Goal: Entertainment & Leisure: Consume media (video, audio)

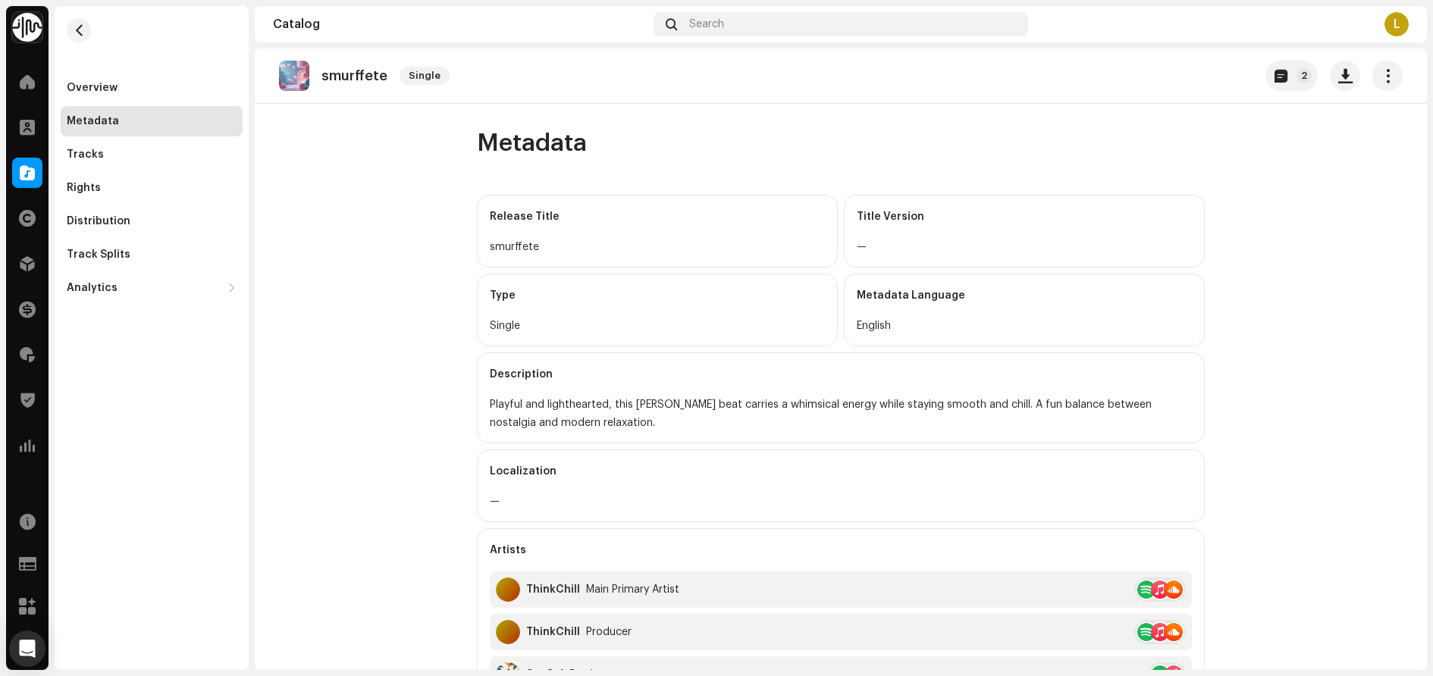
click at [143, 436] on div "Overview Metadata Tracks Rights Distribution Track Splits Analytics Consumption…" at bounding box center [152, 338] width 194 height 664
click at [118, 94] on div "Overview" at bounding box center [152, 88] width 182 height 30
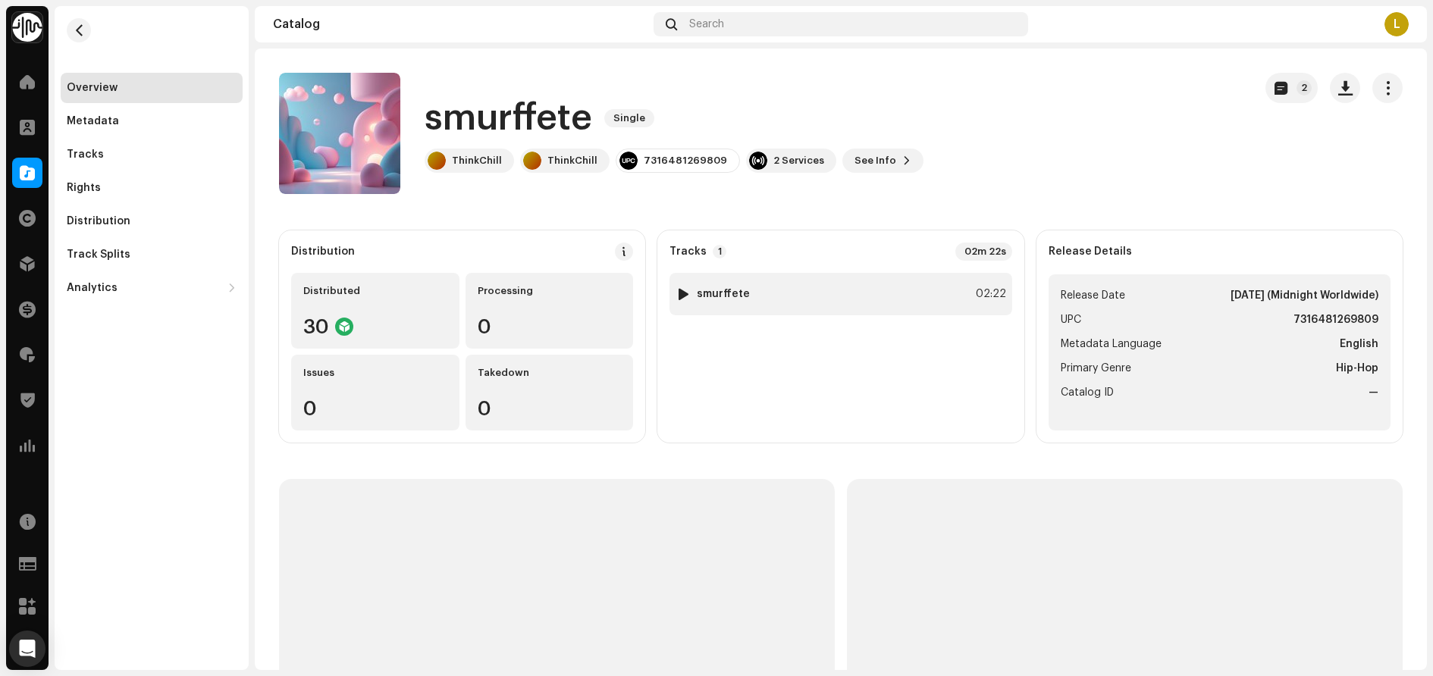
click at [680, 295] on div at bounding box center [683, 294] width 11 height 12
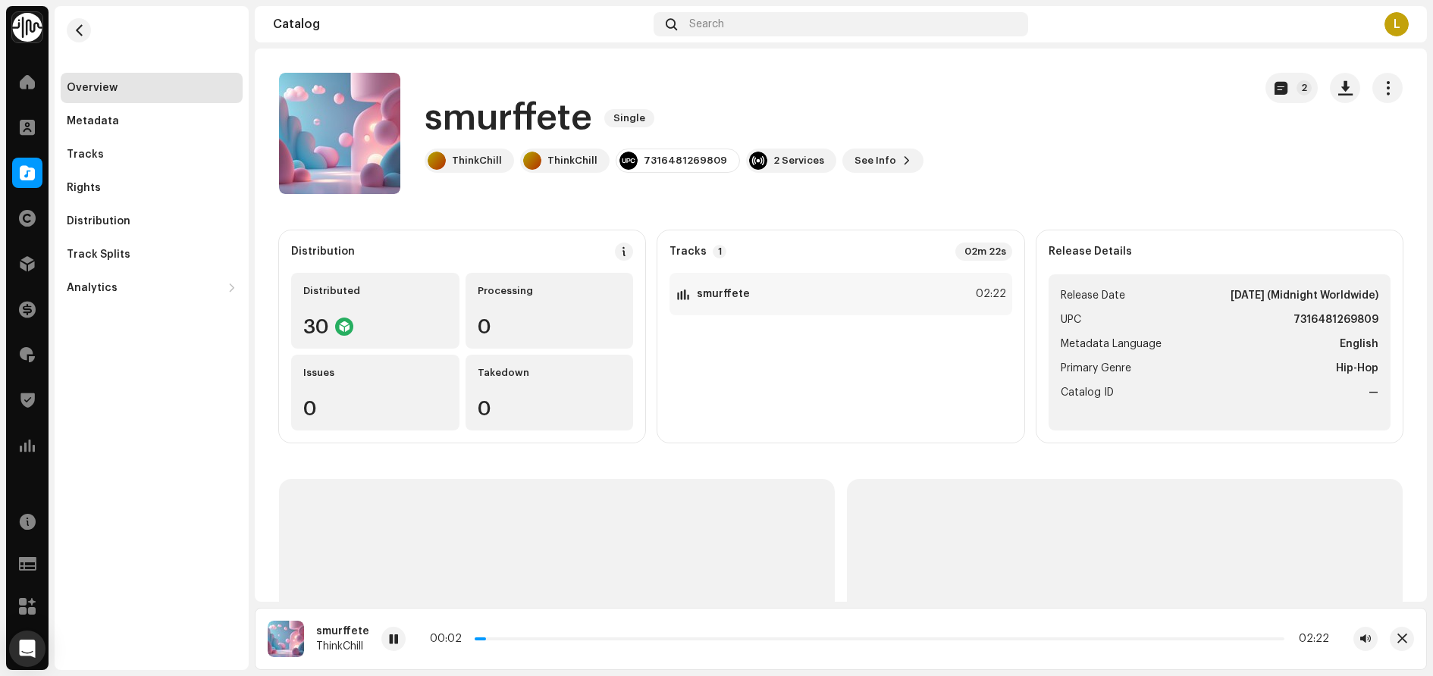
click at [531, 641] on div "00:02 02:22" at bounding box center [879, 639] width 899 height 12
click at [532, 639] on p-slider at bounding box center [880, 639] width 810 height 3
click at [648, 637] on div "00:11 02:22" at bounding box center [879, 639] width 899 height 12
click at [650, 640] on p-slider at bounding box center [880, 639] width 810 height 3
click at [732, 639] on p-slider at bounding box center [880, 639] width 810 height 3
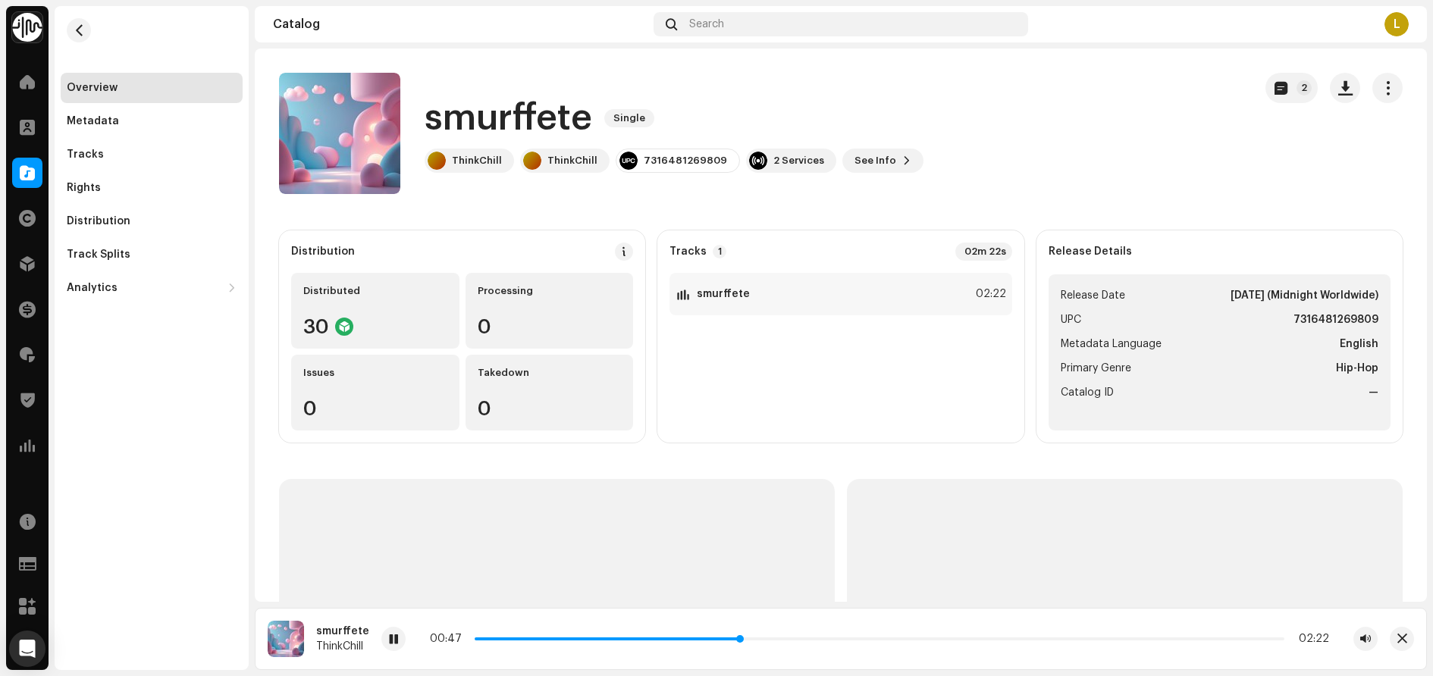
click at [821, 638] on p-slider at bounding box center [880, 639] width 810 height 3
click at [922, 640] on p-slider at bounding box center [880, 639] width 810 height 3
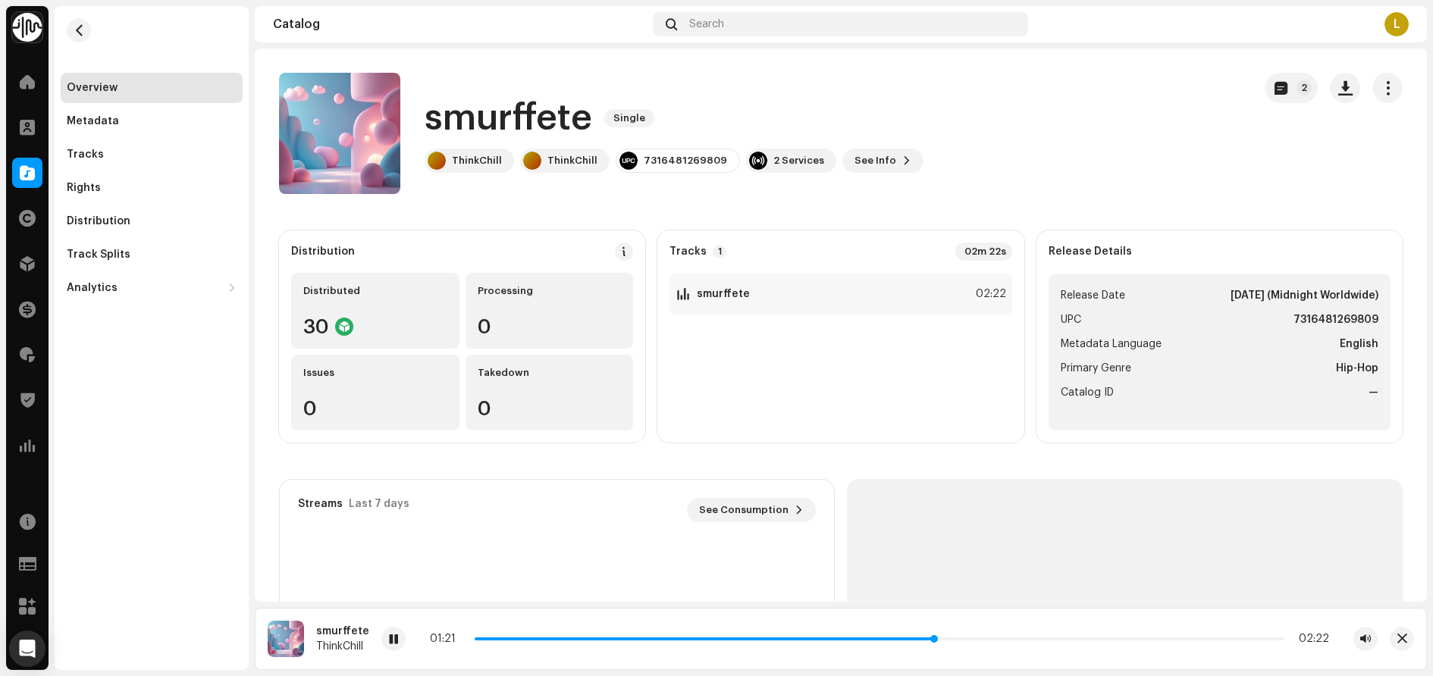
click at [1012, 639] on p-slider at bounding box center [880, 639] width 810 height 3
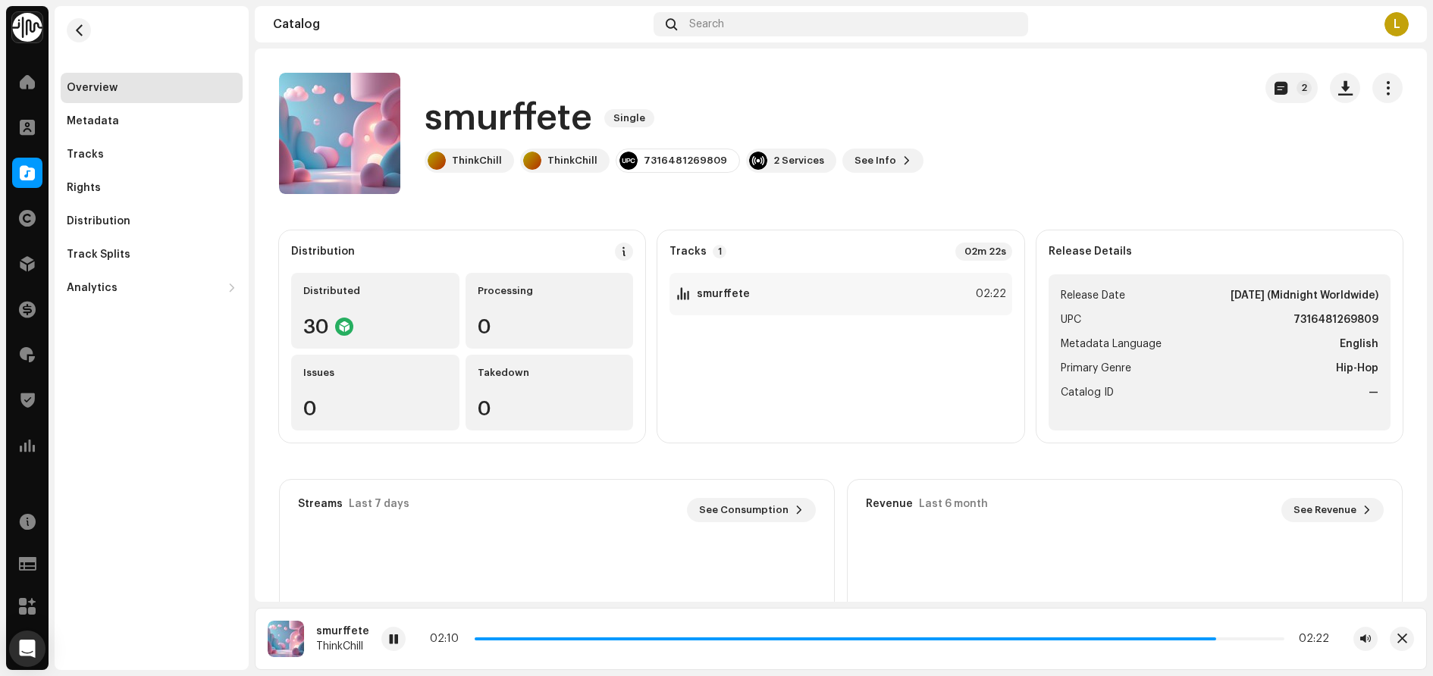
click at [119, 422] on div "Overview Metadata Tracks Rights Distribution Track Splits Analytics Consumption…" at bounding box center [152, 338] width 194 height 664
click at [391, 636] on span at bounding box center [393, 640] width 9 height 12
